Goal: Navigation & Orientation: Find specific page/section

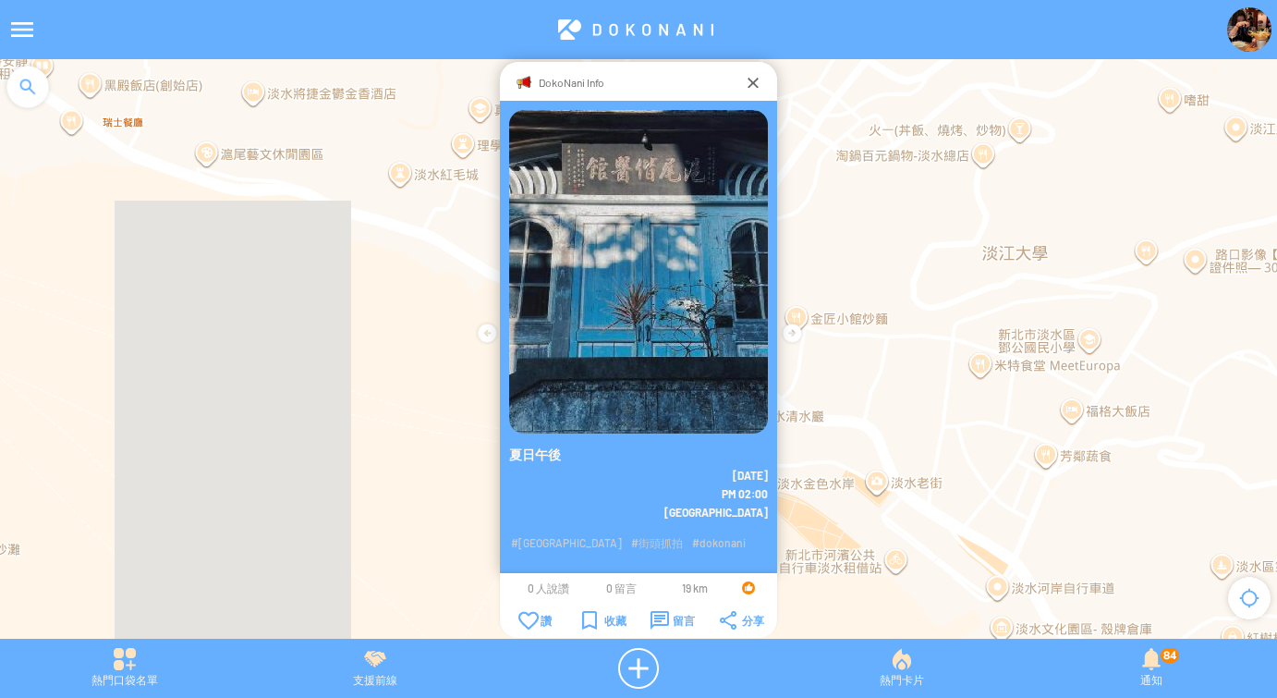
click at [1238, 21] on img at bounding box center [1249, 29] width 44 height 44
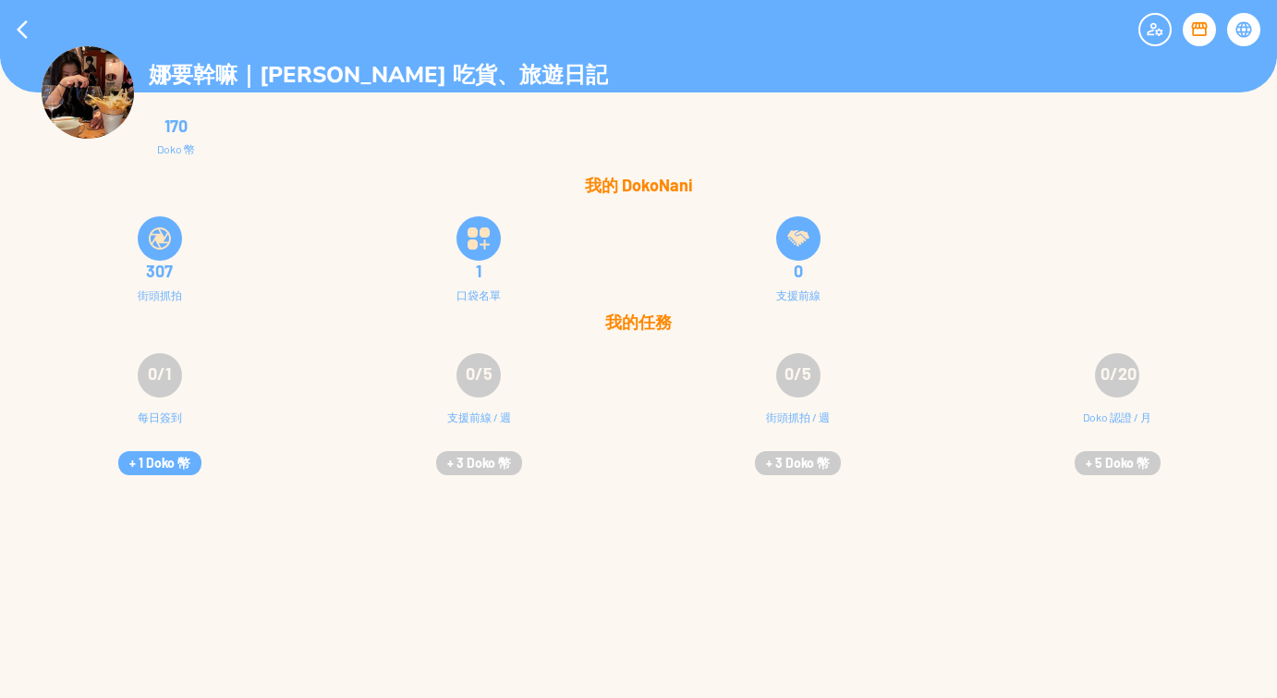
click at [1148, 665] on div "娜要幹嘛｜[PERSON_NAME] 吃貨、旅遊日記 170 Doko 幣 我的 DokoNani 307 街頭抓拍 1 口袋名單 0 0/1 0/5" at bounding box center [638, 349] width 1277 height 698
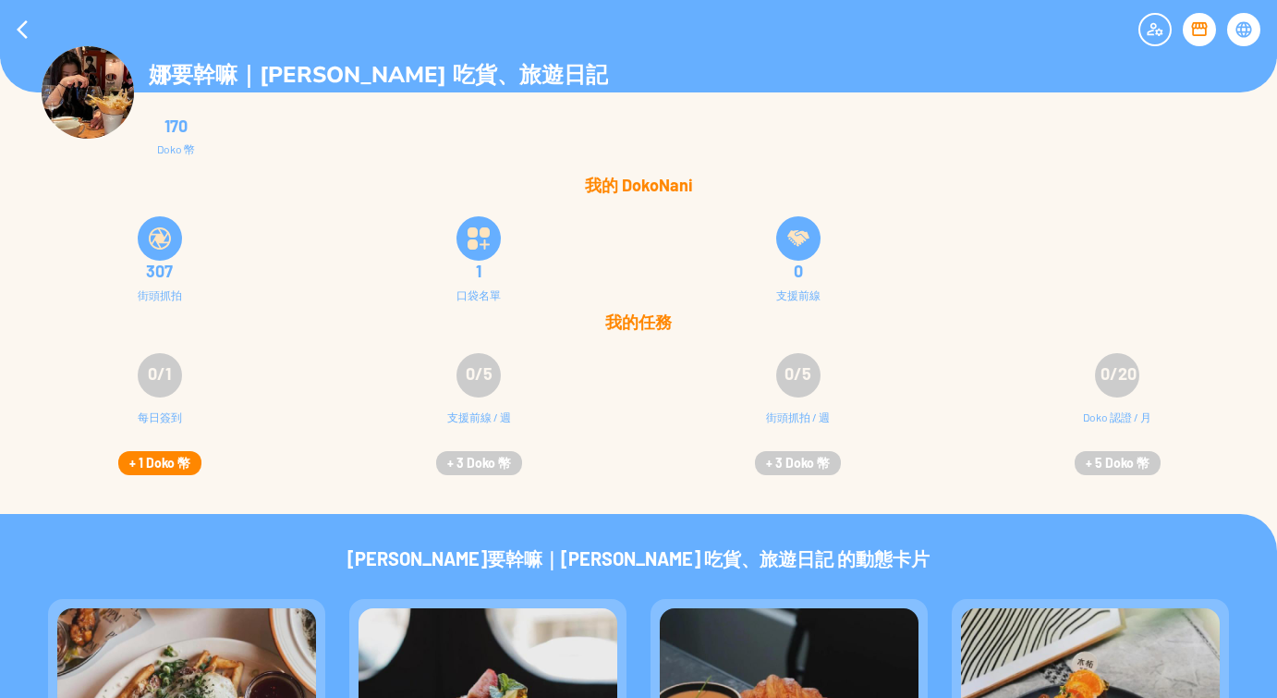
click at [155, 465] on button "+ 1 Doko 幣" at bounding box center [159, 463] width 83 height 24
click at [1244, 30] on div at bounding box center [1243, 29] width 33 height 33
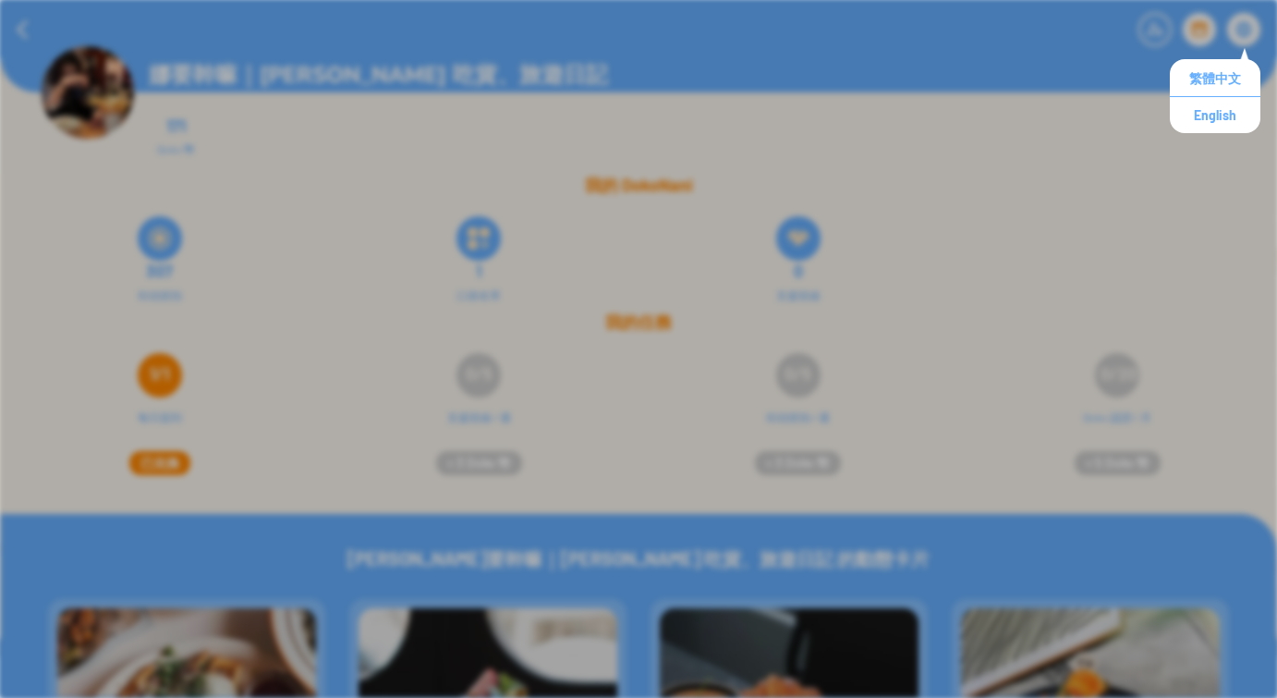
click at [1093, 87] on div "娜要幹嘛｜[PERSON_NAME] 吃貨、旅遊日記" at bounding box center [638, 46] width 1277 height 92
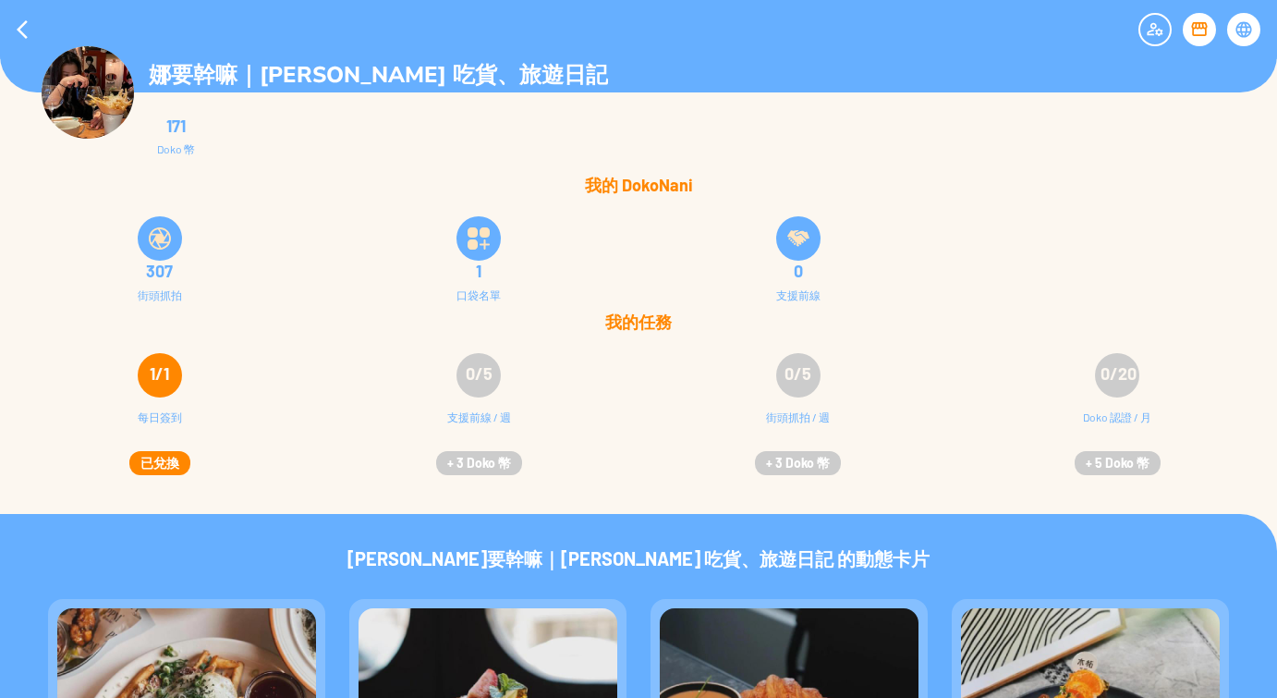
click at [106, 106] on img at bounding box center [88, 92] width 92 height 92
click at [1196, 30] on div at bounding box center [1199, 29] width 33 height 33
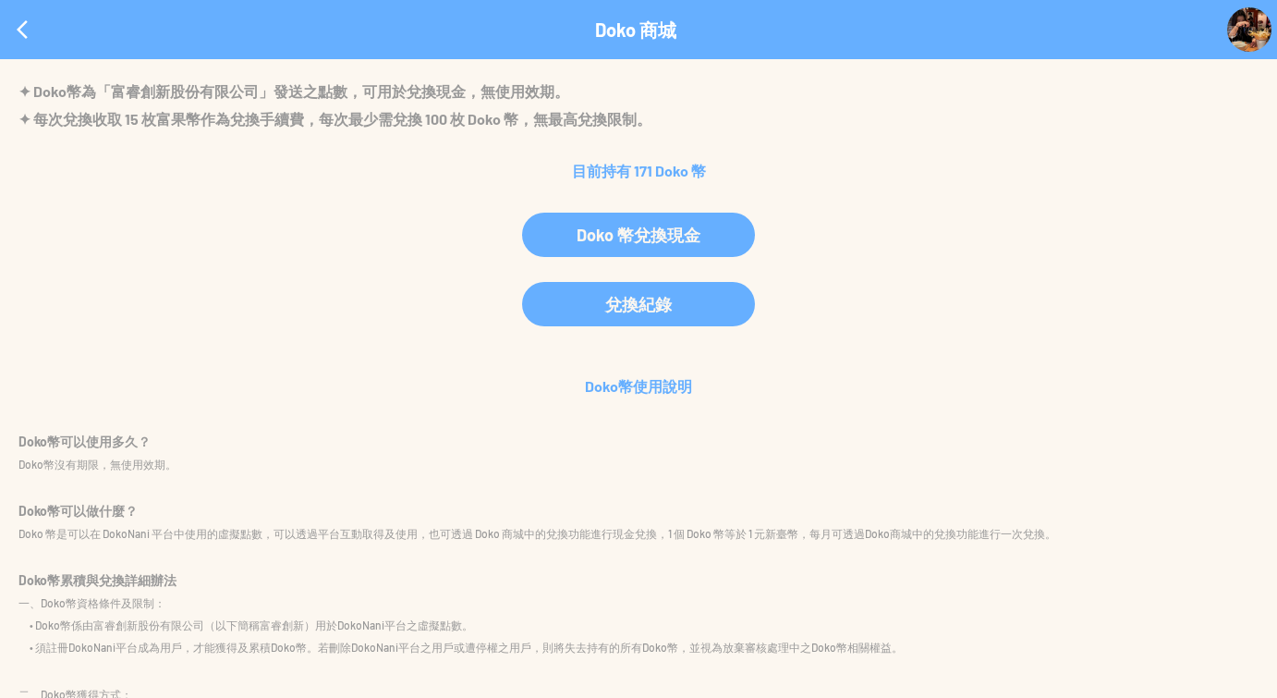
click at [18, 36] on div at bounding box center [22, 29] width 44 height 44
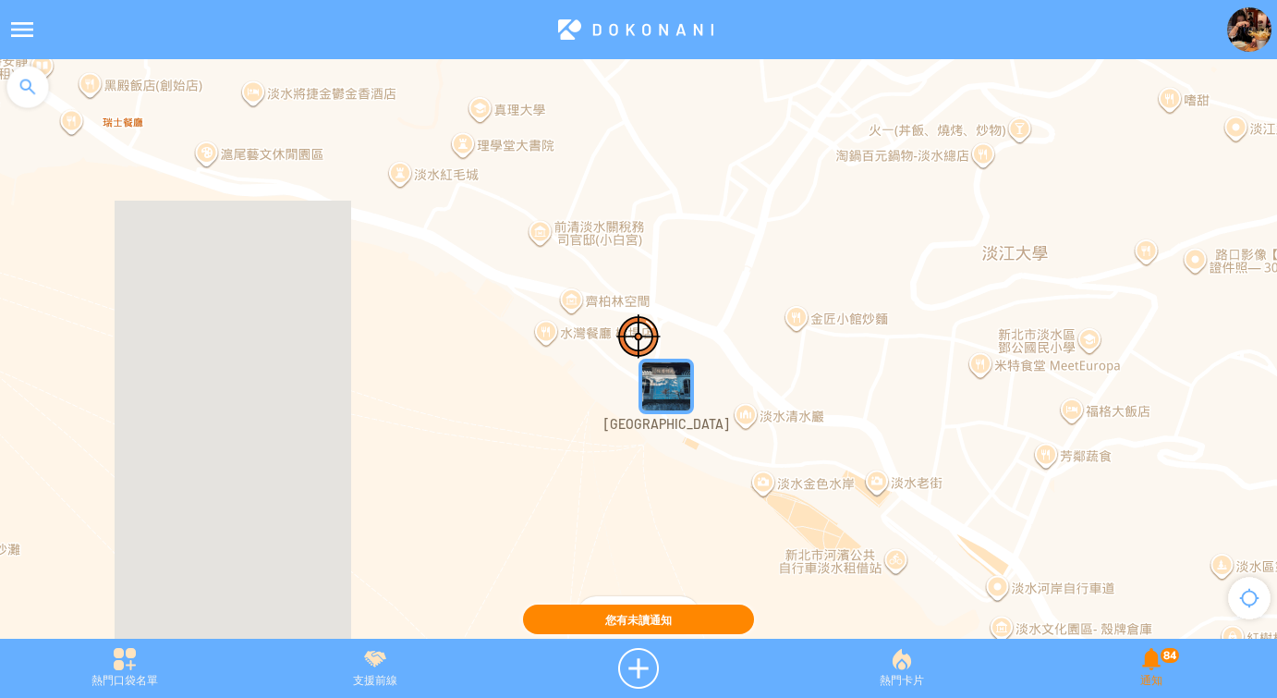
click at [1147, 656] on div "84 通知" at bounding box center [1152, 668] width 250 height 41
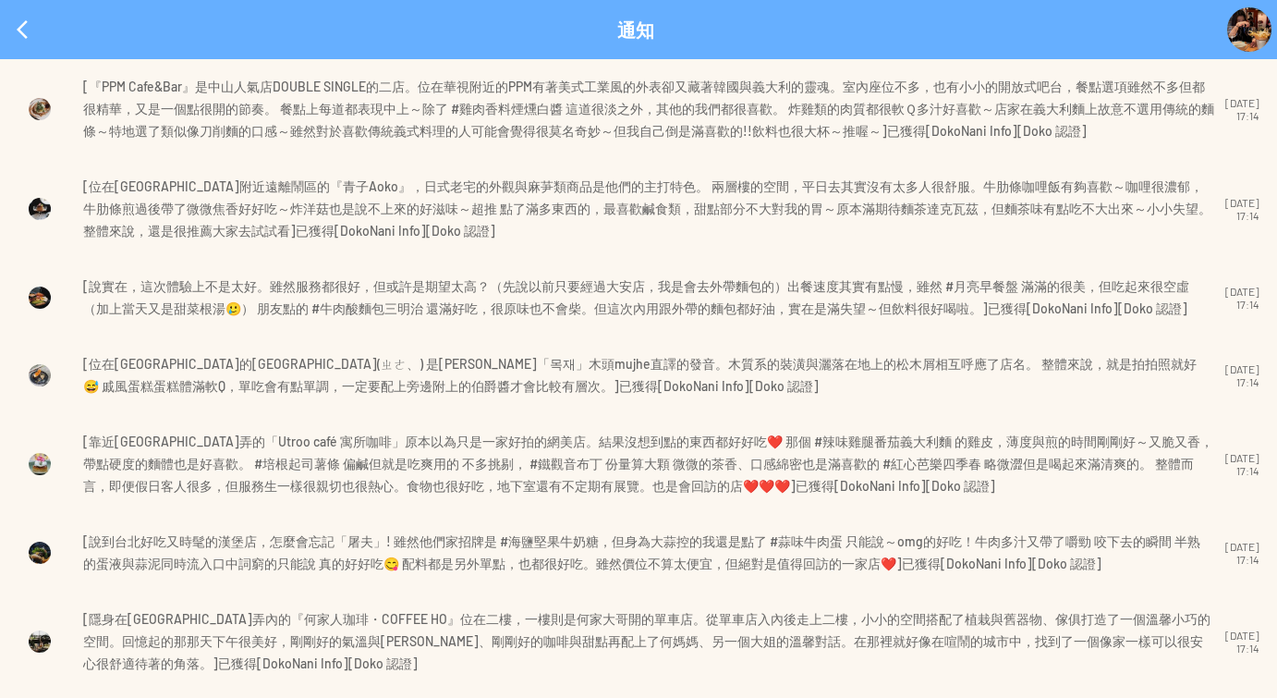
click at [1238, 25] on img at bounding box center [1249, 29] width 44 height 44
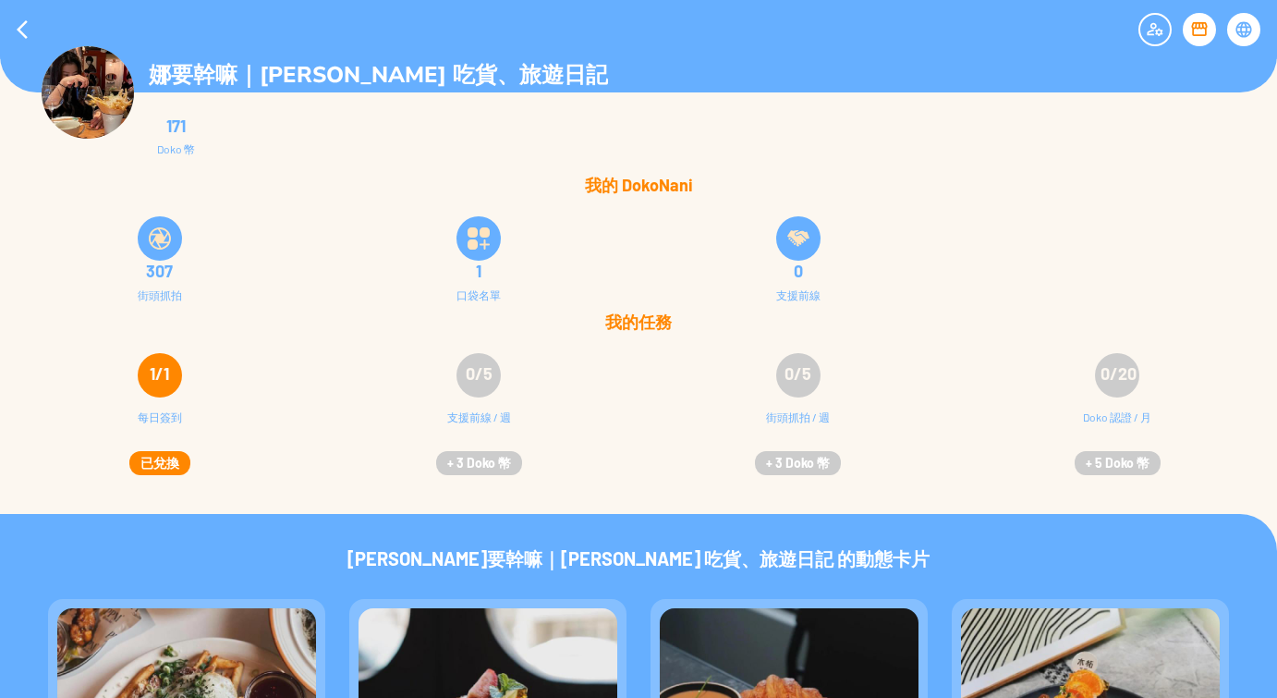
click at [75, 95] on img at bounding box center [88, 92] width 92 height 92
click at [197, 66] on p "娜要幹嘛｜[PERSON_NAME] 吃貨、旅遊日記" at bounding box center [378, 75] width 459 height 30
